Goal: Navigation & Orientation: Find specific page/section

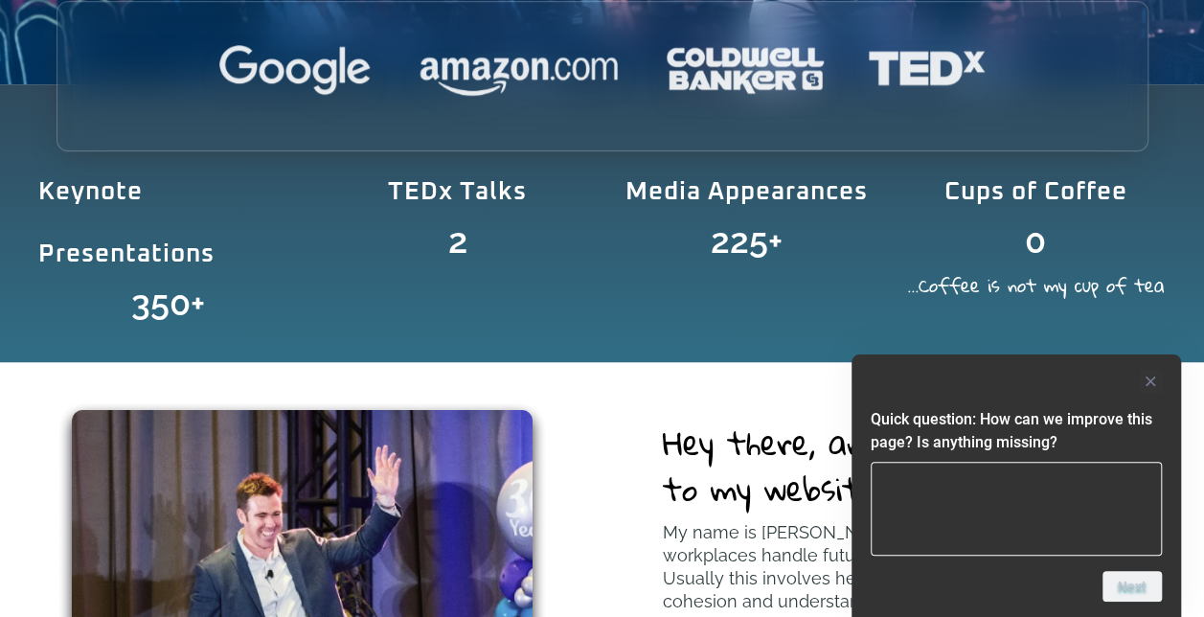
scroll to position [575, 0]
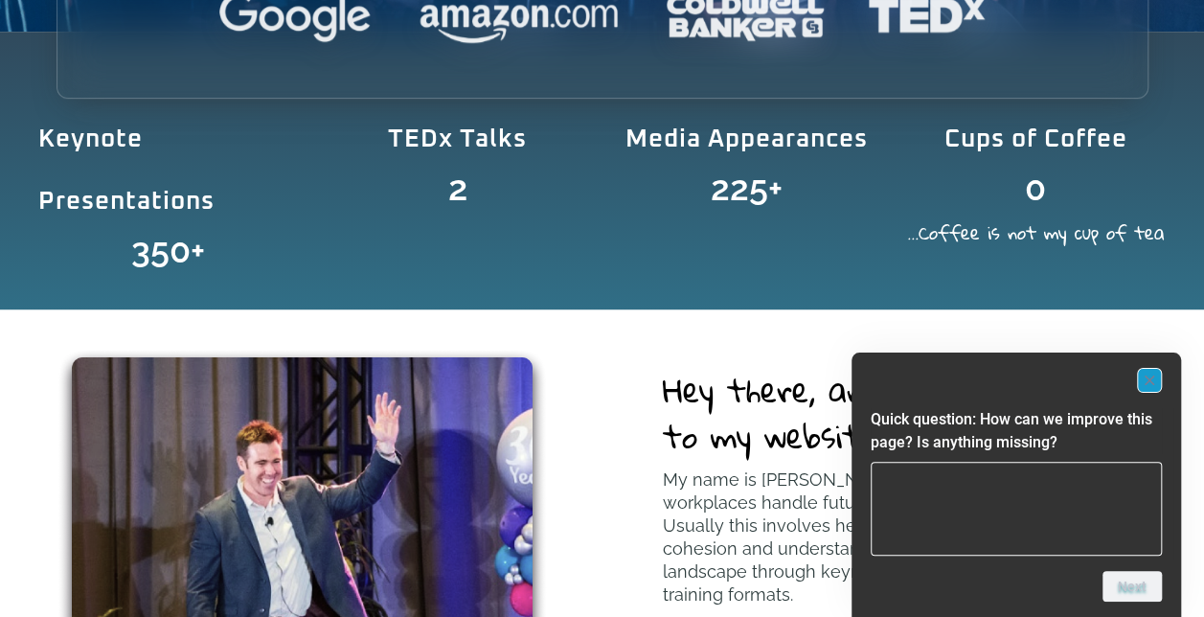
click at [1151, 379] on rect "Hide survey" at bounding box center [1149, 380] width 23 height 23
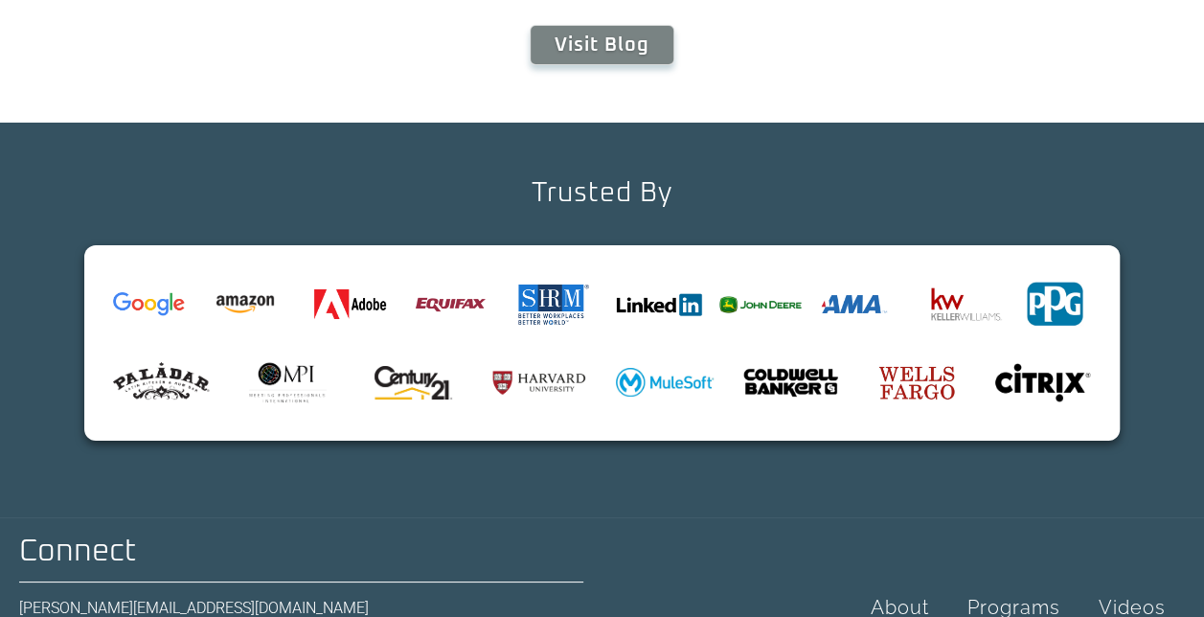
scroll to position [7065, 0]
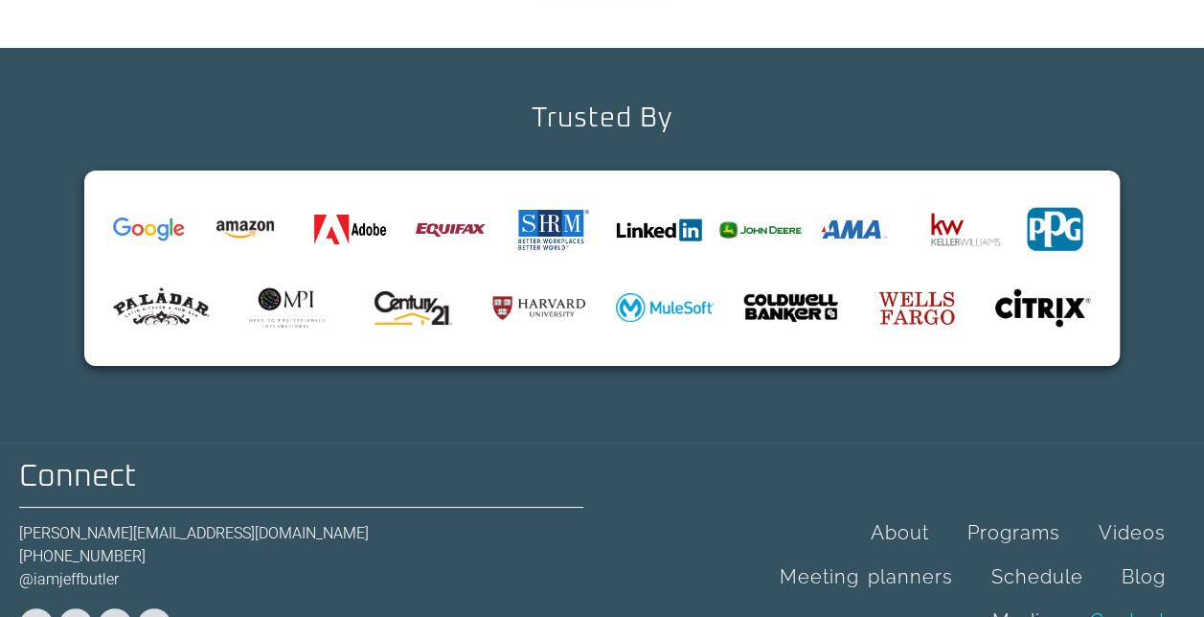
click at [1129, 599] on link "Contact" at bounding box center [1128, 621] width 114 height 44
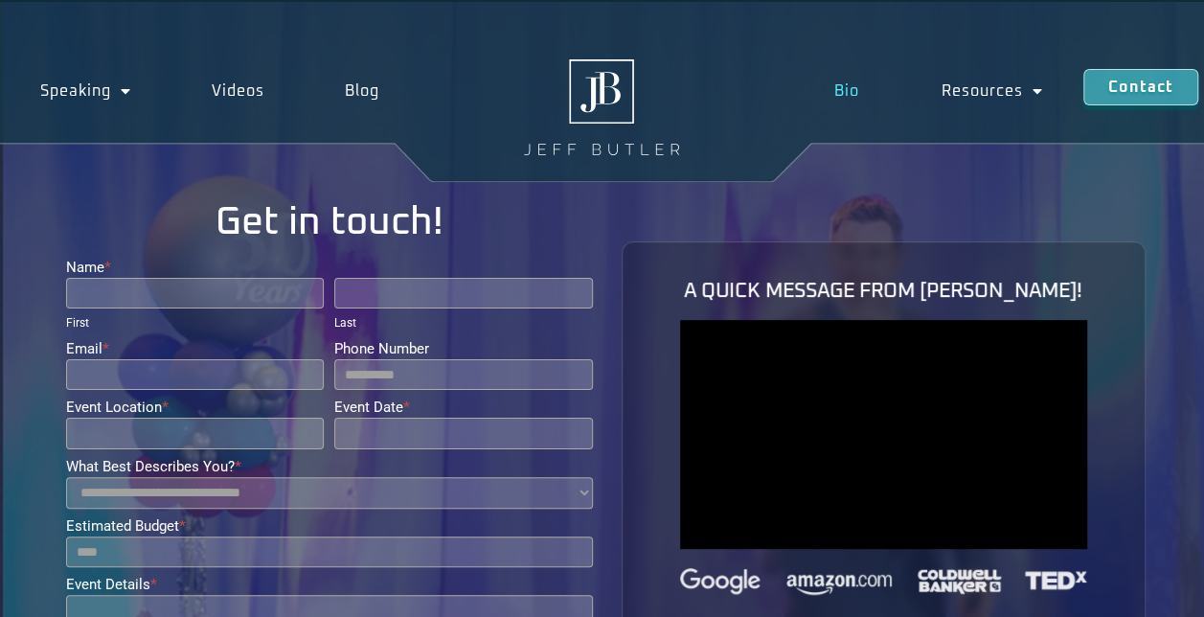
click at [847, 90] on link "Bio" at bounding box center [846, 91] width 106 height 44
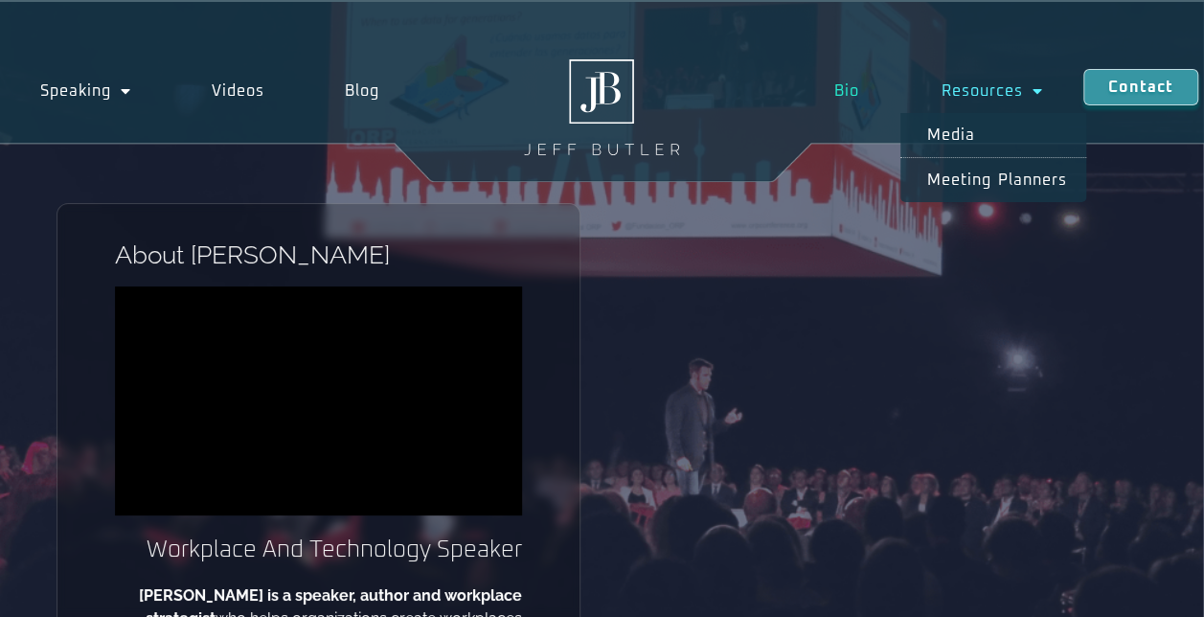
click at [990, 90] on link "Resources" at bounding box center [991, 91] width 183 height 44
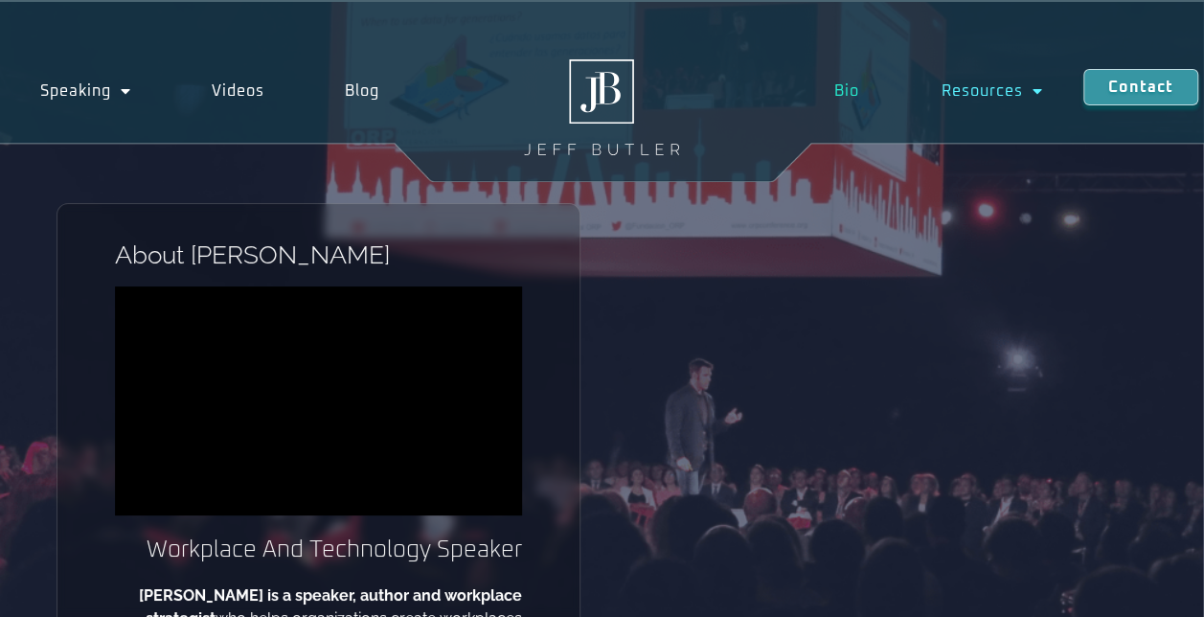
click at [990, 90] on link "Resources" at bounding box center [991, 91] width 183 height 44
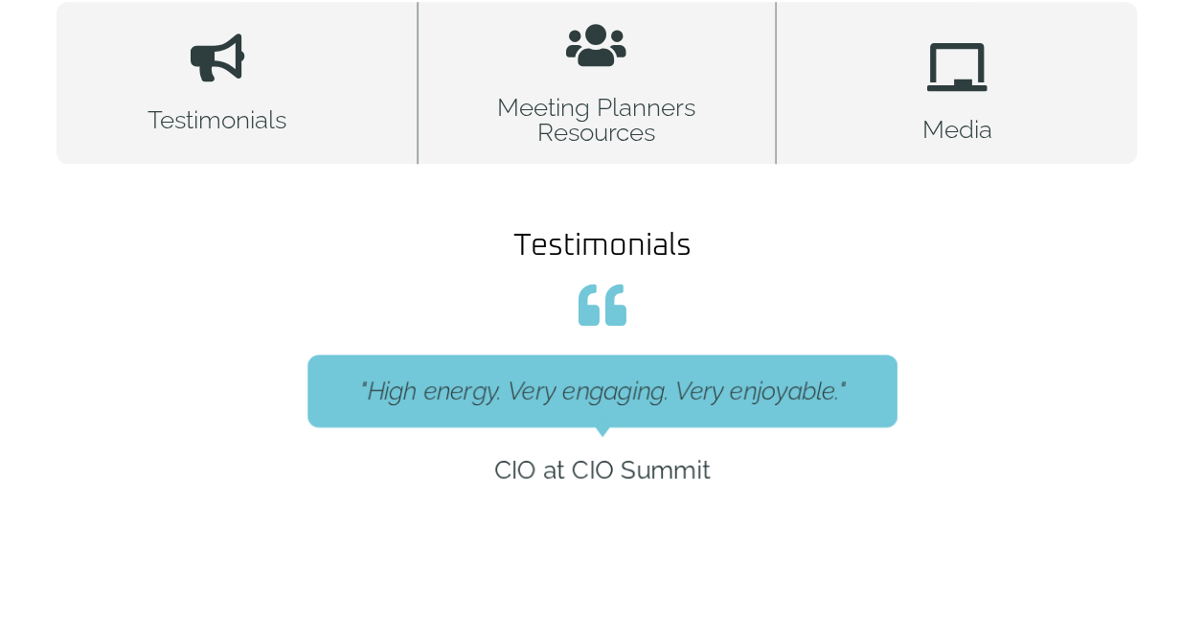
scroll to position [670, 0]
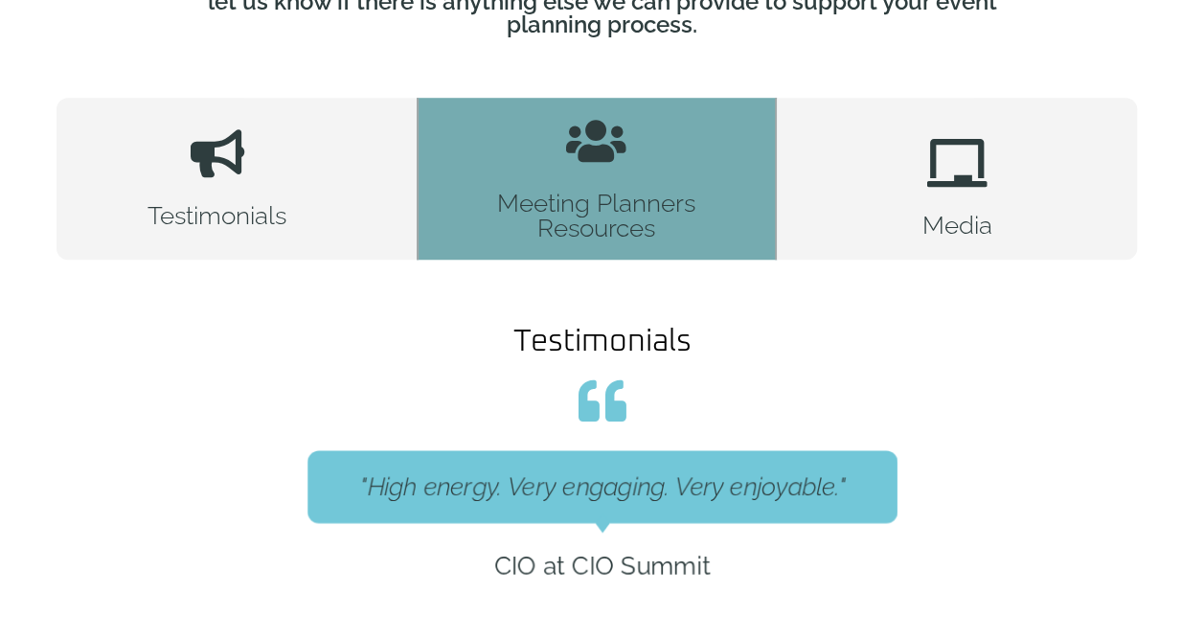
click at [601, 146] on div at bounding box center [597, 144] width 48 height 55
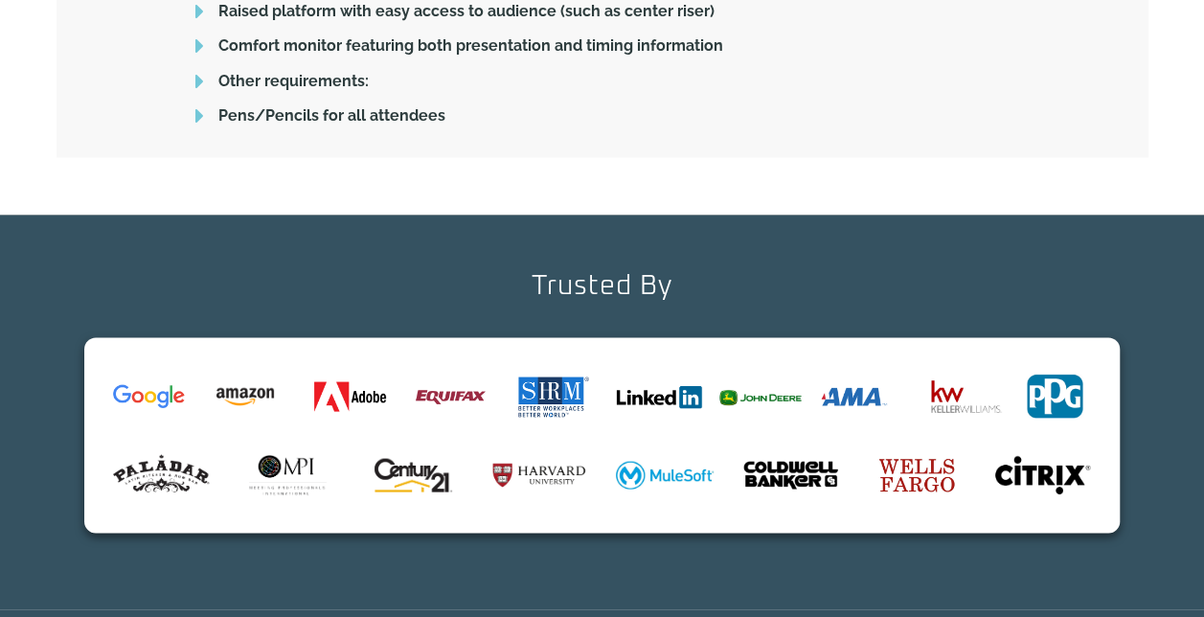
scroll to position [1819, 0]
